Goal: Information Seeking & Learning: Learn about a topic

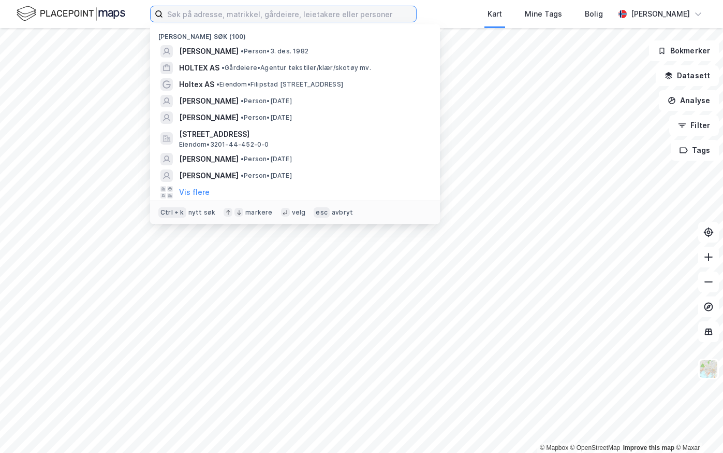
click at [194, 13] on input at bounding box center [289, 14] width 253 height 16
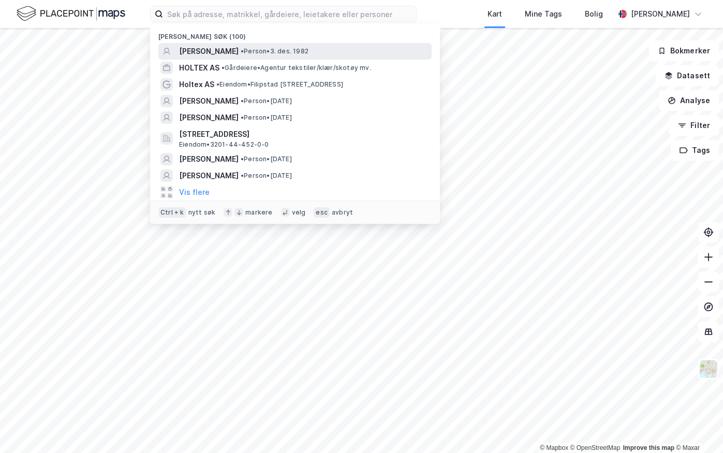
click at [205, 54] on span "[PERSON_NAME]" at bounding box center [209, 51] width 60 height 12
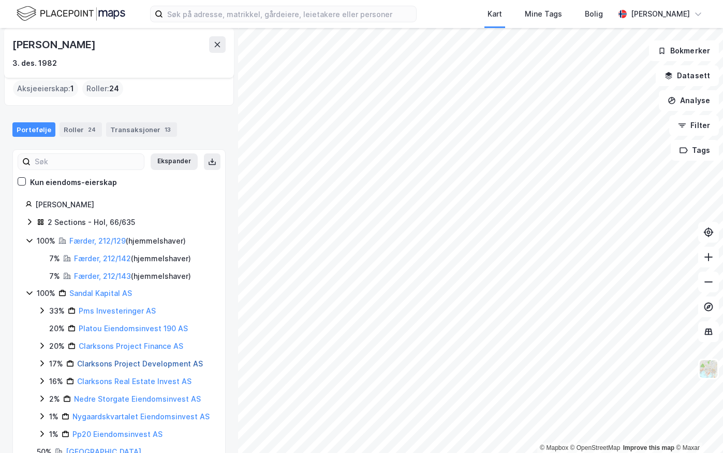
scroll to position [62, 0]
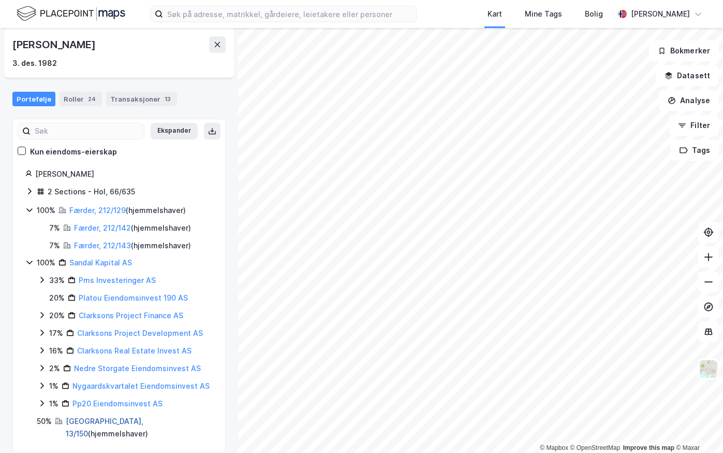
click at [79, 418] on link "[GEOGRAPHIC_DATA], 13/150" at bounding box center [105, 426] width 78 height 21
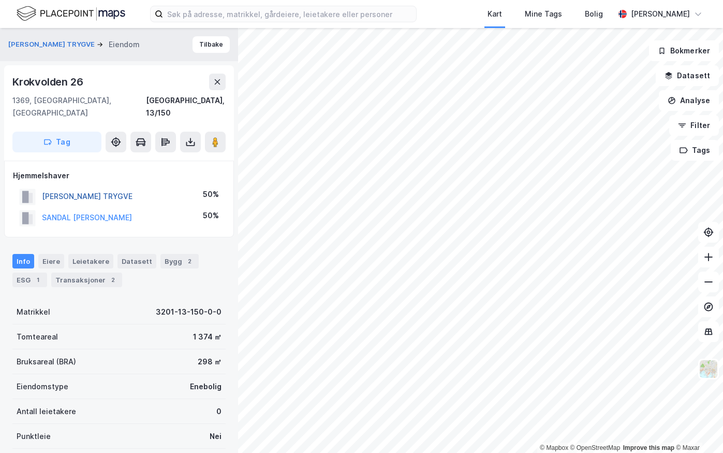
click at [0, 0] on button "[PERSON_NAME] TRYGVE" at bounding box center [0, 0] width 0 height 0
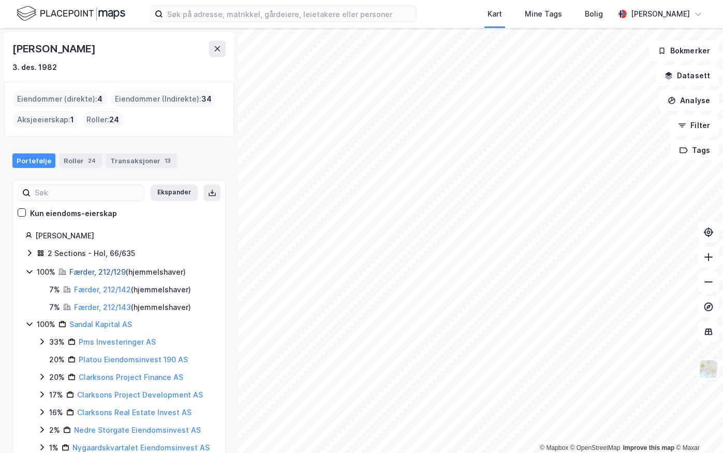
click at [100, 267] on link "Færder, 212/129" at bounding box center [97, 271] width 56 height 9
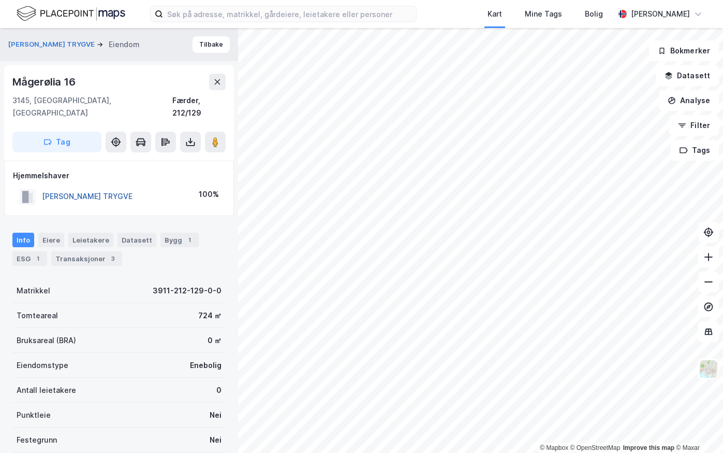
click at [0, 0] on button "[PERSON_NAME] TRYGVE" at bounding box center [0, 0] width 0 height 0
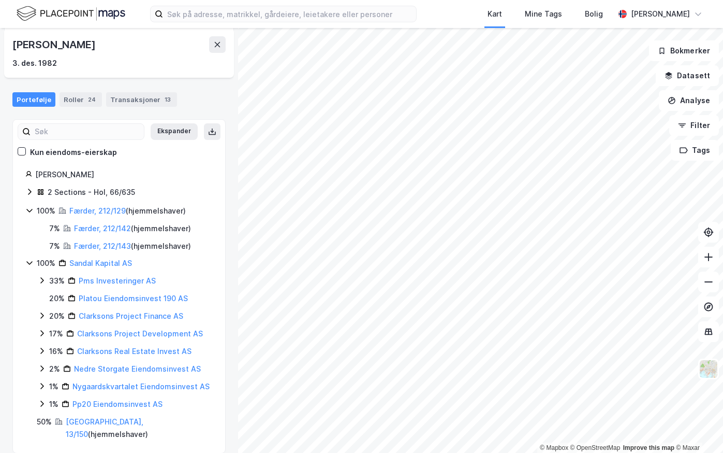
scroll to position [62, 0]
click at [83, 421] on link "[GEOGRAPHIC_DATA], 13/150" at bounding box center [105, 426] width 78 height 21
